Goal: Answer question/provide support: Share knowledge or assist other users

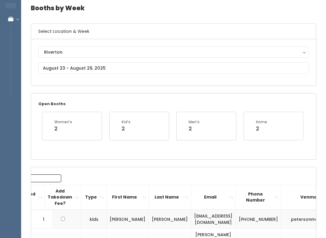
scroll to position [0, 72]
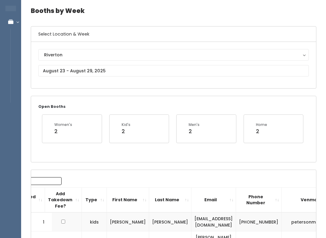
click at [109, 64] on div "Riverton Riverton" at bounding box center [173, 65] width 270 height 32
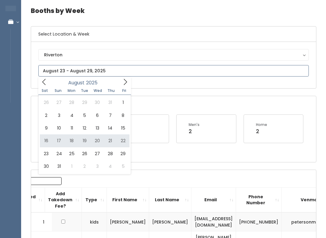
type input "August 16 to August 22"
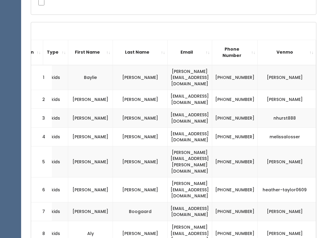
scroll to position [0, 136]
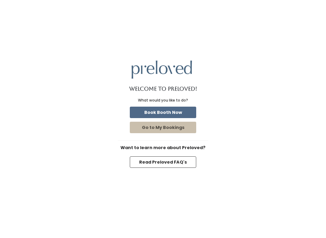
click at [174, 114] on button "Book Booth Now" at bounding box center [163, 112] width 66 height 11
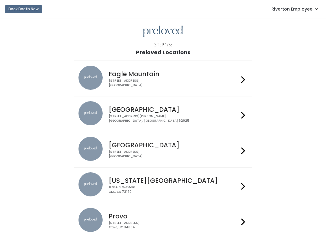
click at [307, 9] on span "Riverton Employee" at bounding box center [291, 9] width 41 height 7
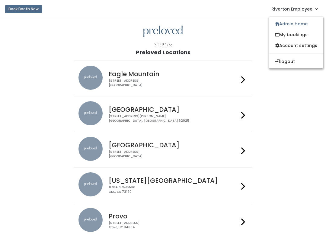
click at [294, 24] on link "Admin Home" at bounding box center [296, 23] width 54 height 11
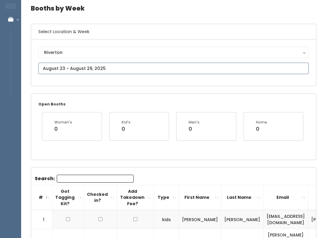
click at [168, 71] on input "text" at bounding box center [173, 68] width 270 height 11
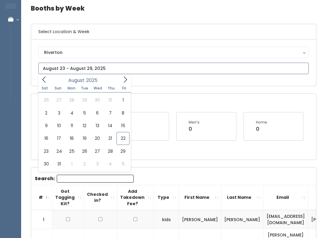
scroll to position [25, 0]
type input "August 16 to August 22"
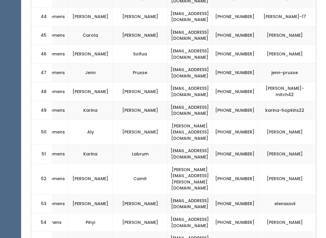
scroll to position [1106, 0]
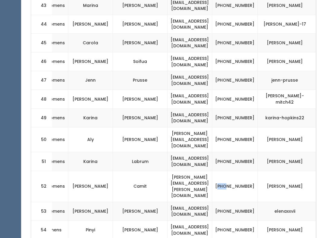
click at [168, 171] on td "[PERSON_NAME][EMAIL_ADDRESS][PERSON_NAME][DOMAIN_NAME]" at bounding box center [190, 186] width 45 height 31
copy td "[PERSON_NAME][EMAIL_ADDRESS][PERSON_NAME][DOMAIN_NAME]"
